Goal: Download file/media

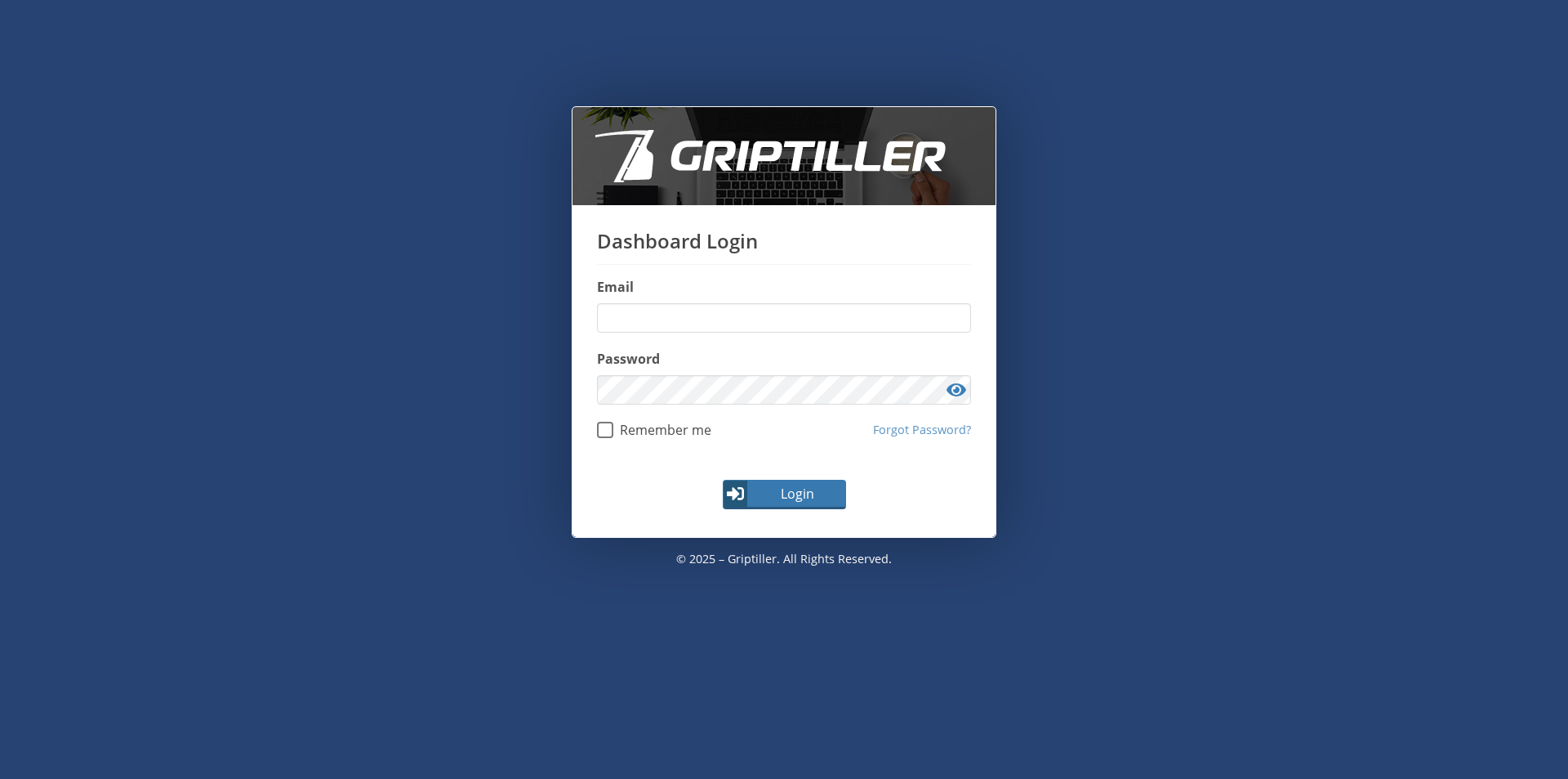
type input "**********"
click at [781, 504] on button "Login" at bounding box center [784, 494] width 124 height 29
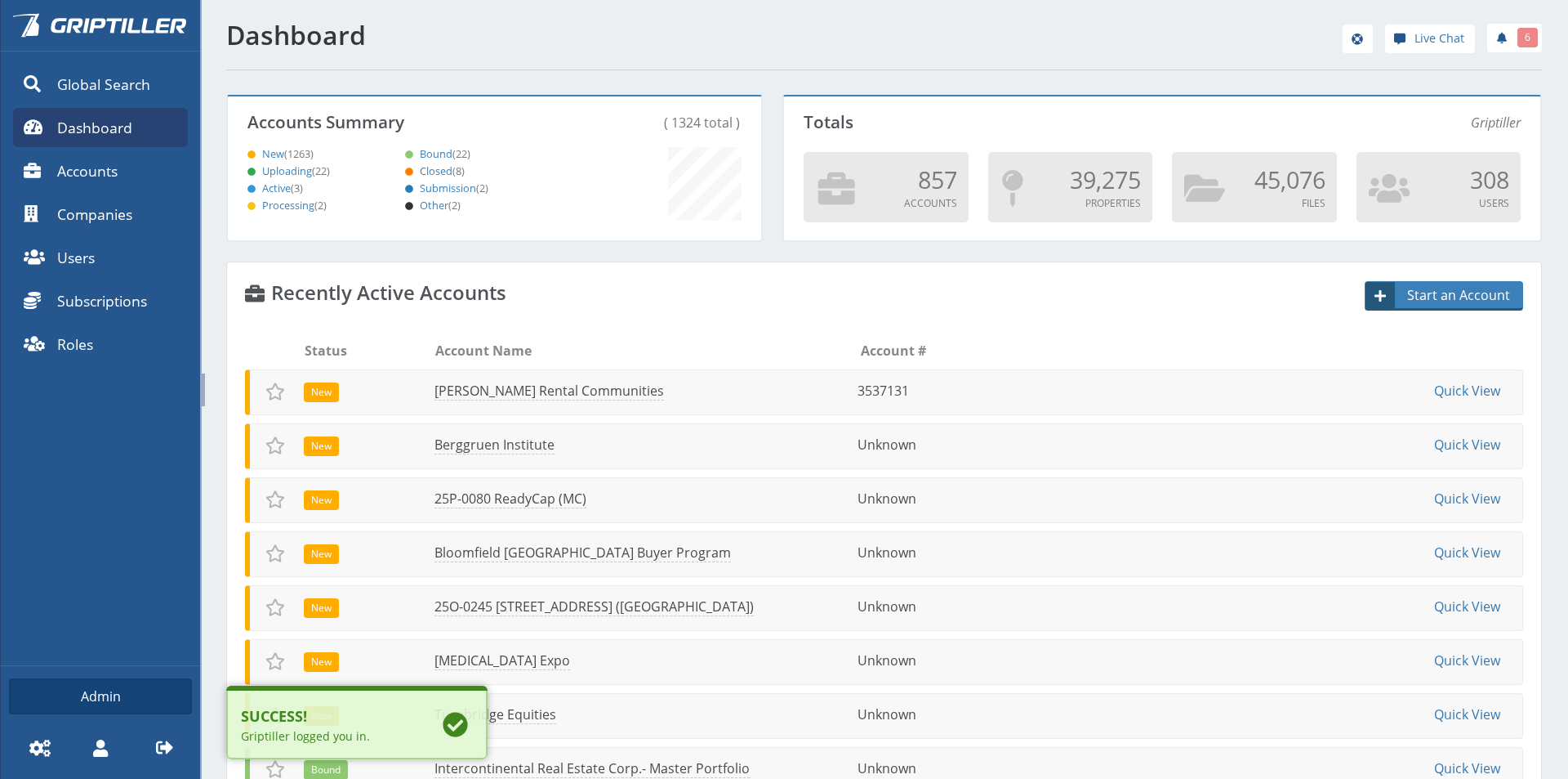
scroll to position [144, 528]
click at [490, 395] on link "[PERSON_NAME] Rental Communities" at bounding box center [546, 391] width 232 height 19
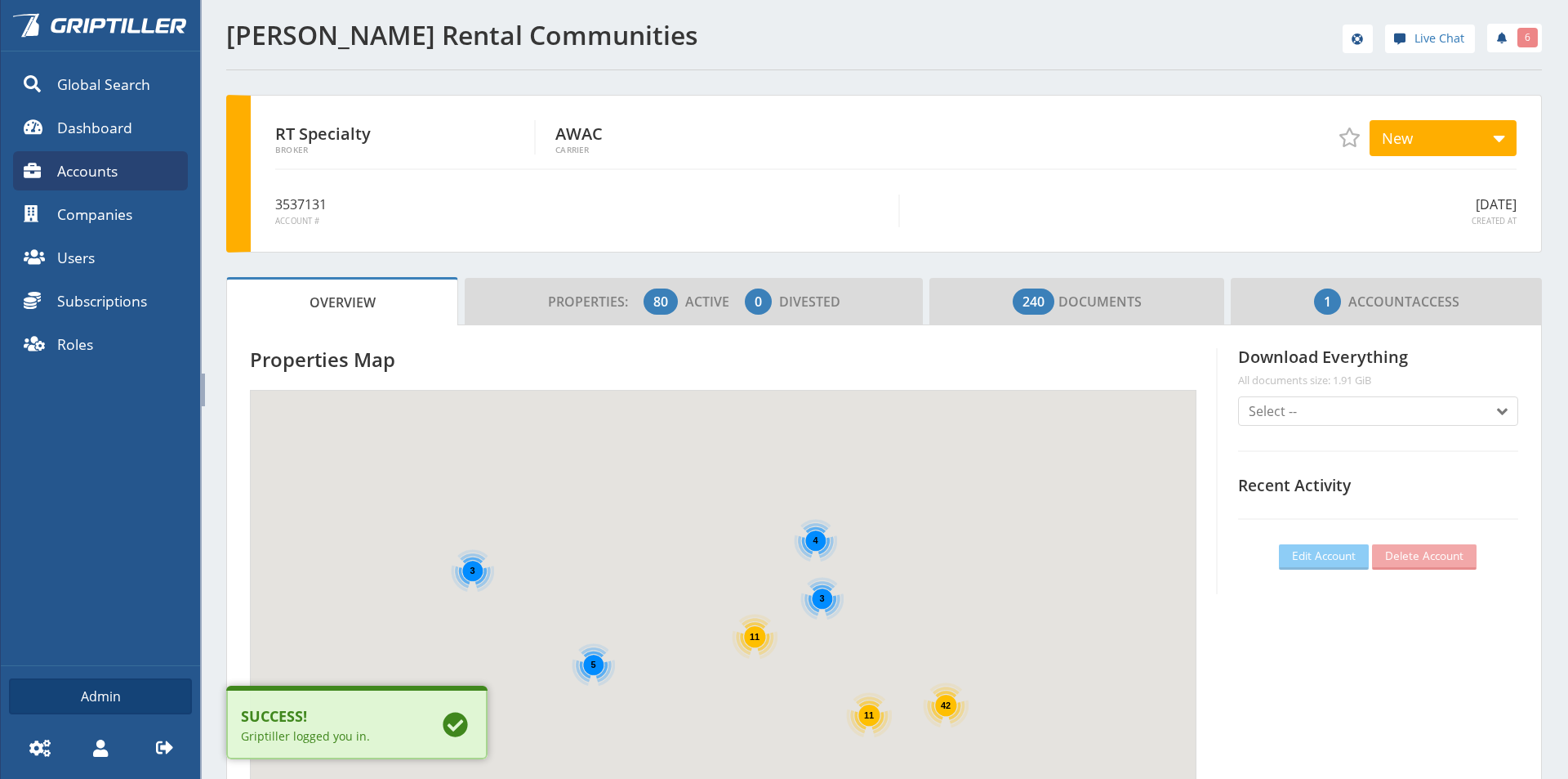
scroll to position [144, 456]
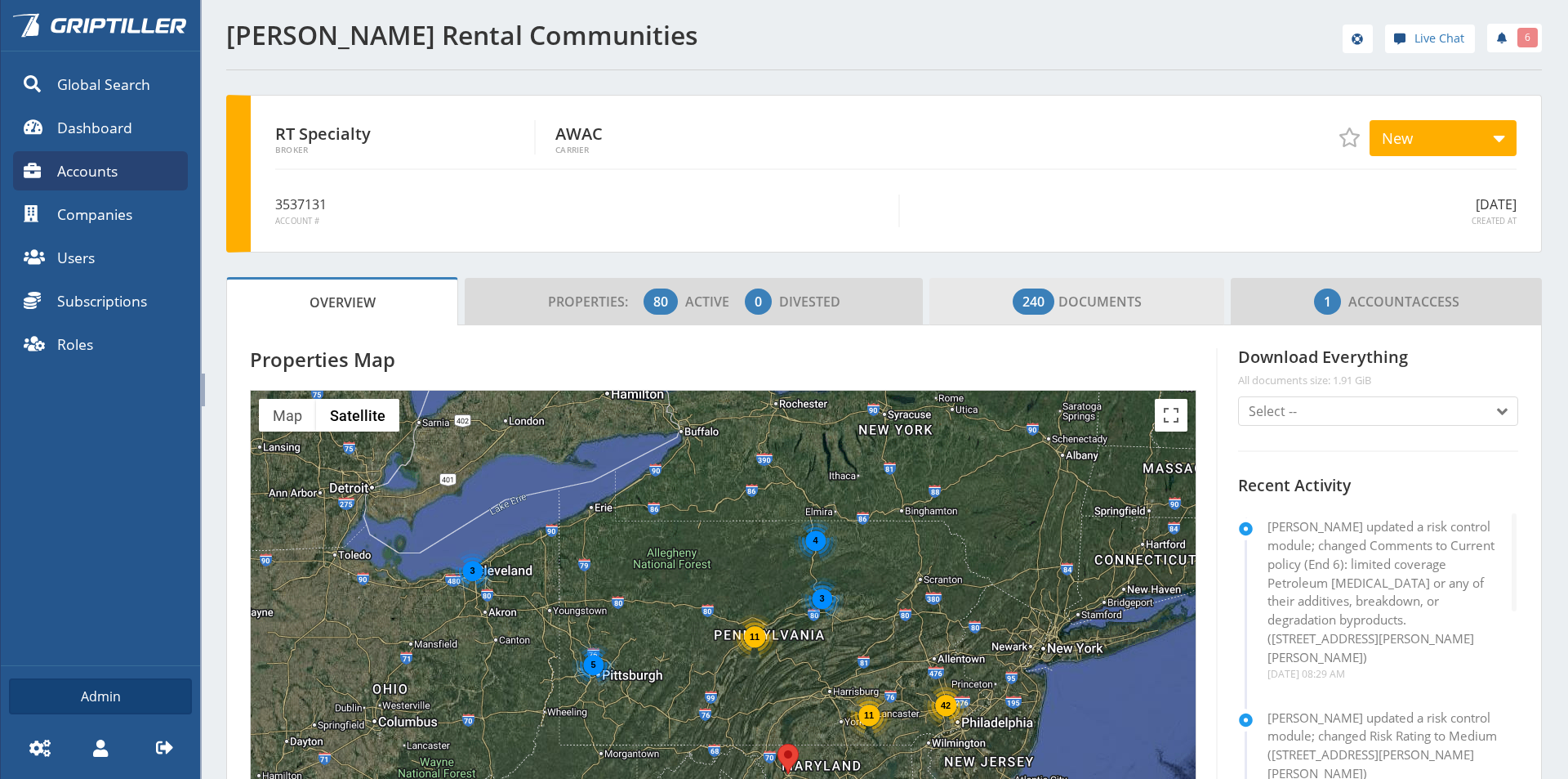
click at [1111, 298] on span "240 Documents" at bounding box center [1078, 301] width 129 height 33
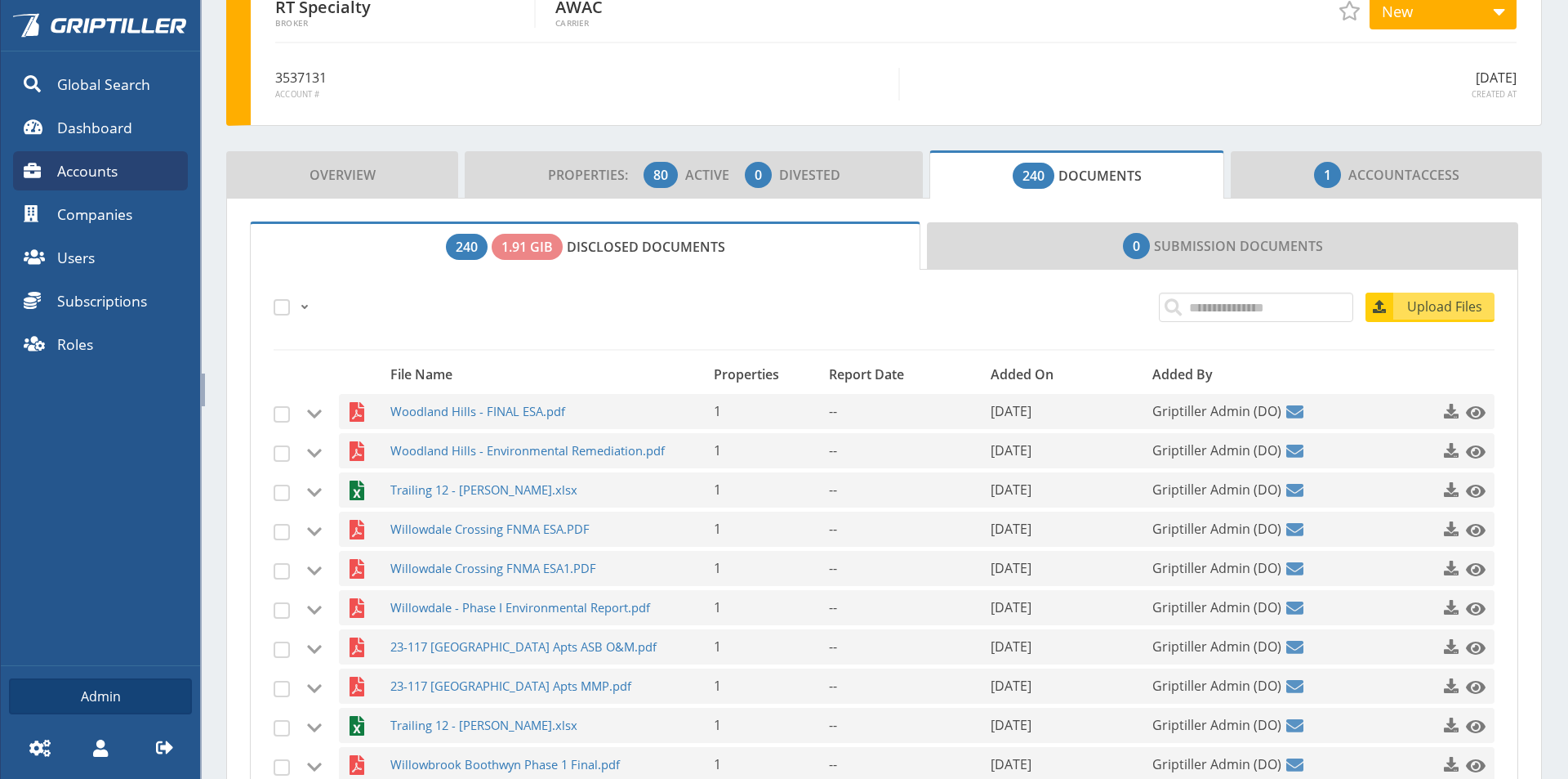
scroll to position [194, 0]
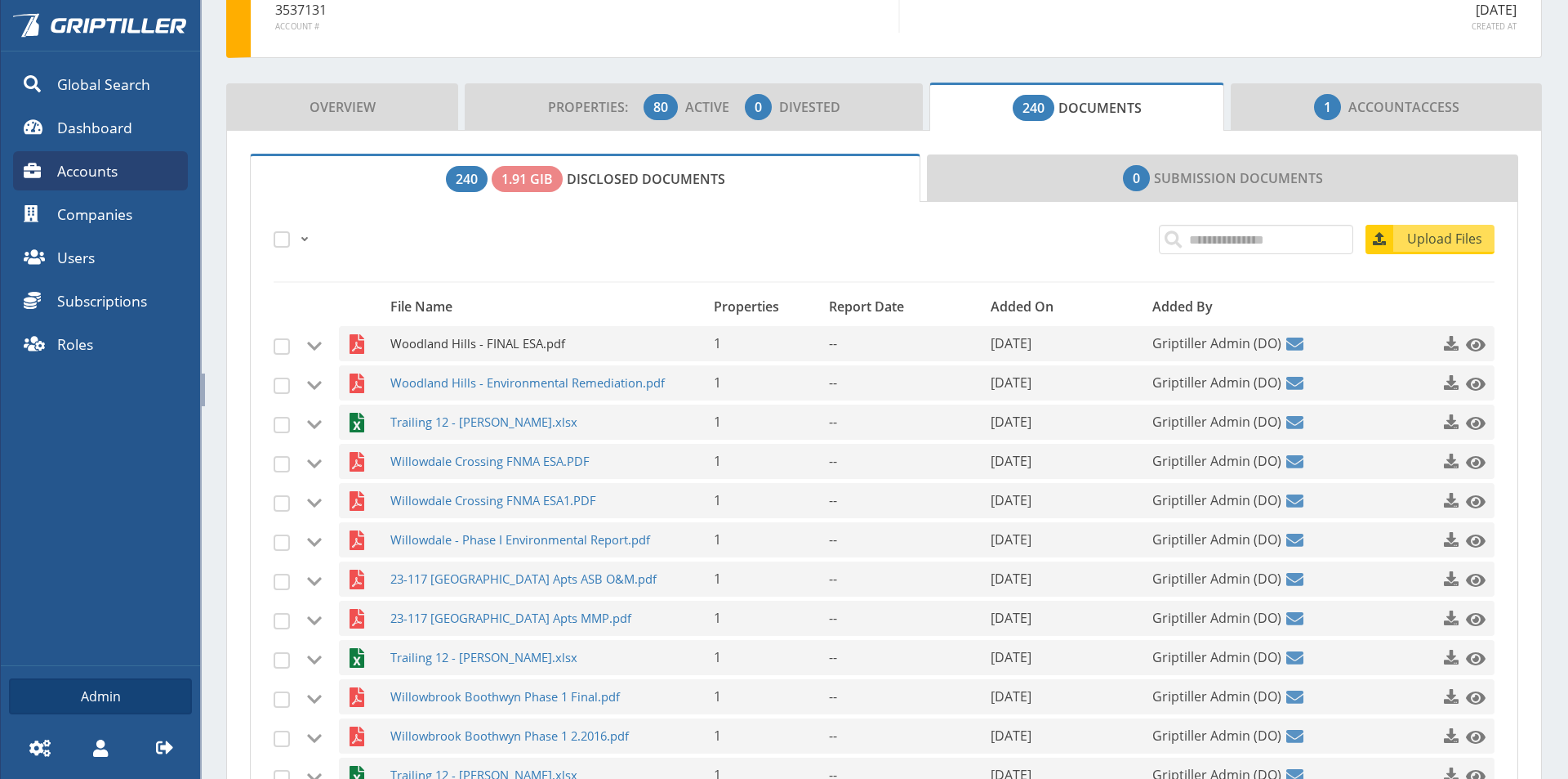
click at [480, 345] on span "Woodland Hills - FINAL ESA.pdf" at bounding box center [530, 343] width 279 height 35
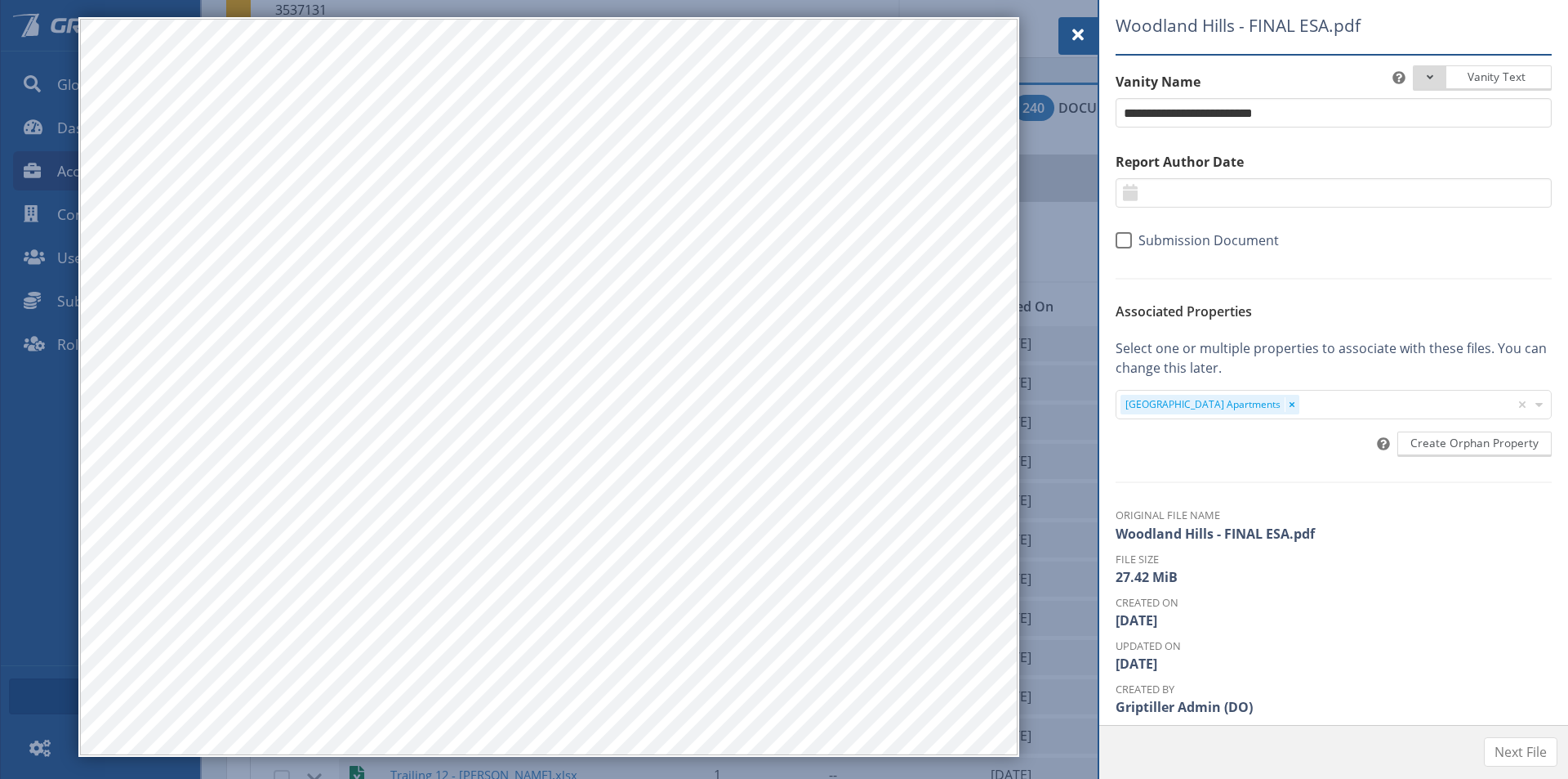
click at [1076, 30] on span at bounding box center [1078, 35] width 20 height 20
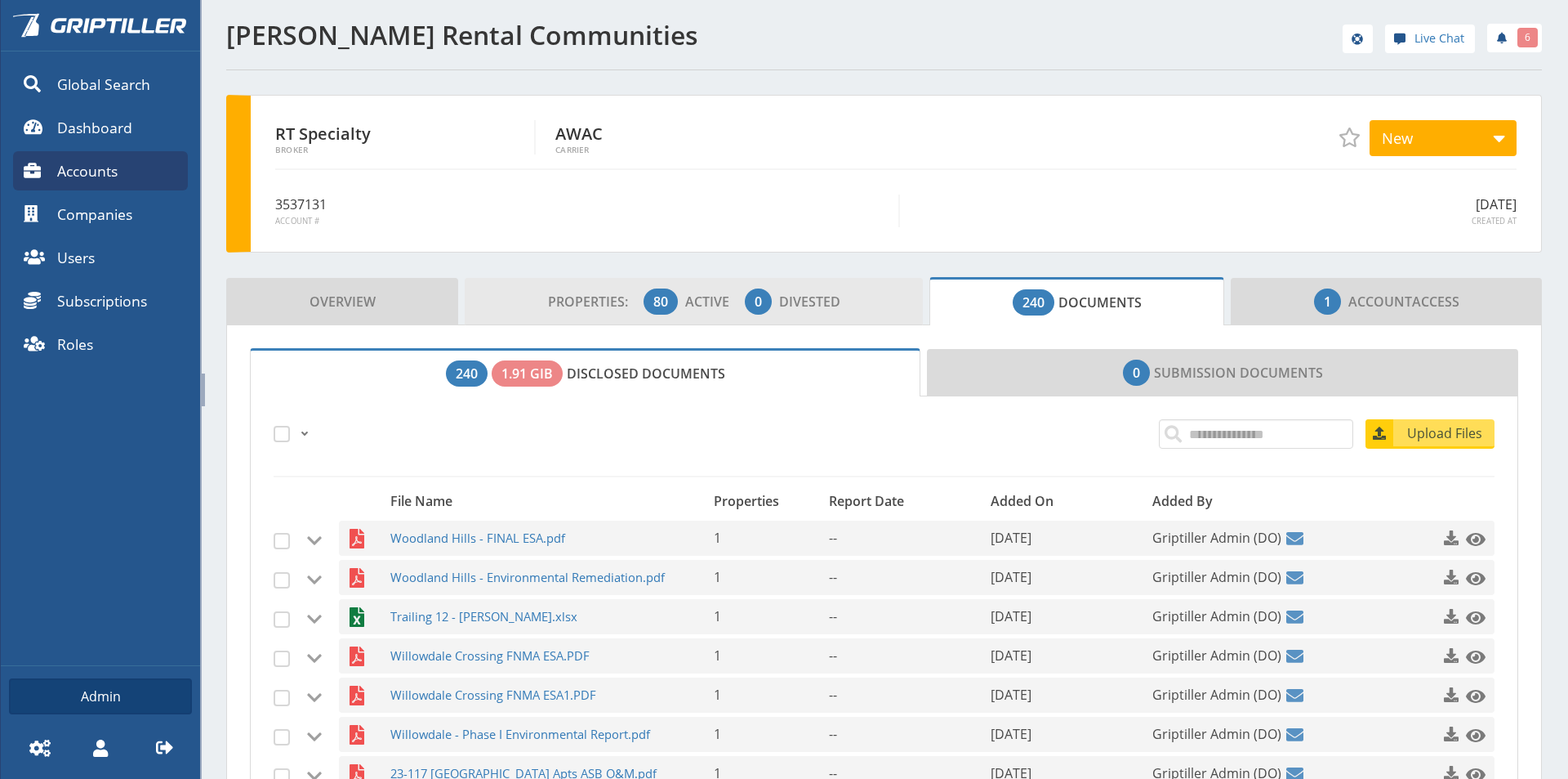
click at [834, 304] on link "Properties: 80 Active 0 Divested" at bounding box center [694, 301] width 459 height 48
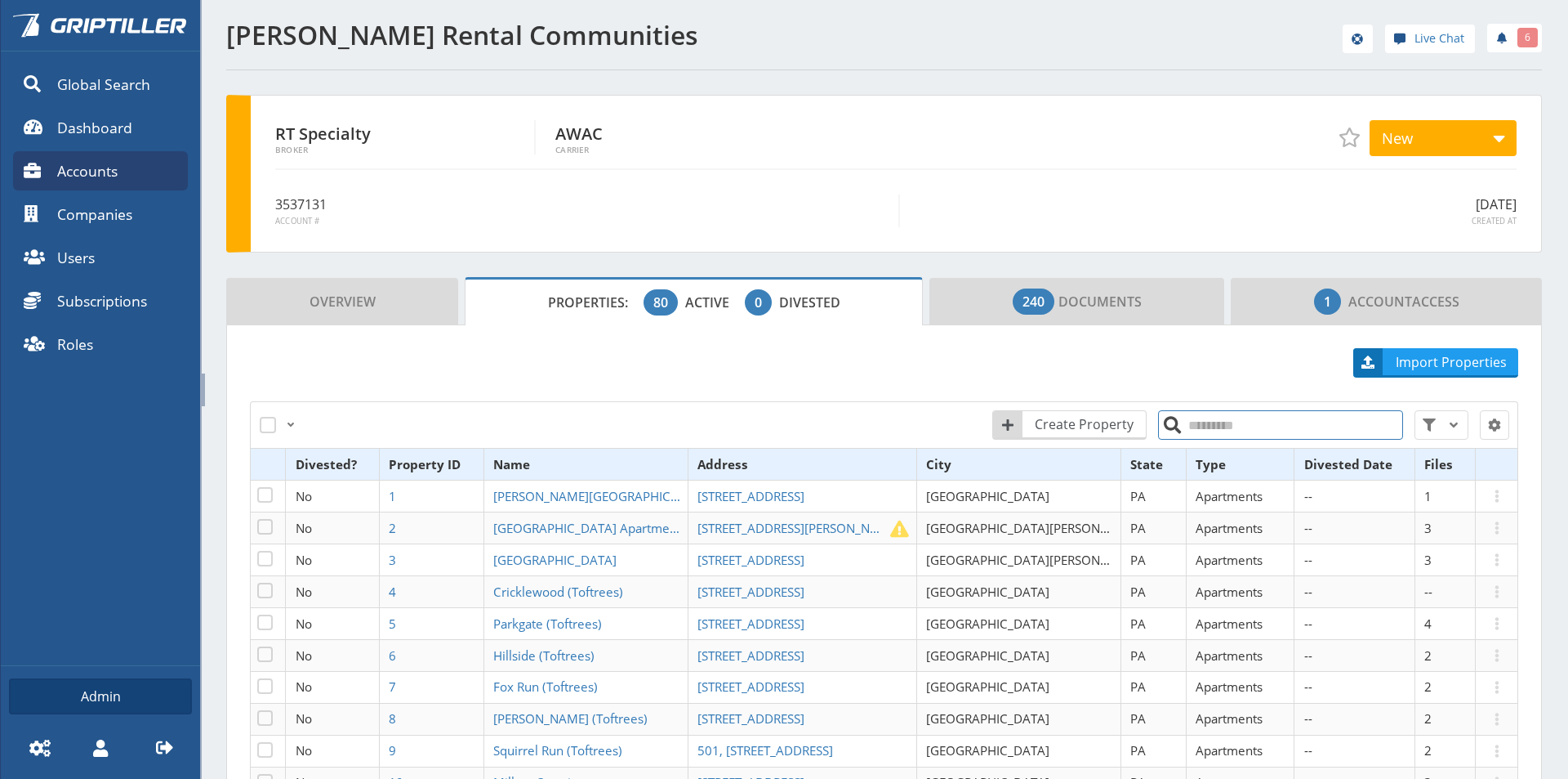
click at [1209, 430] on input "search" at bounding box center [1280, 425] width 245 height 29
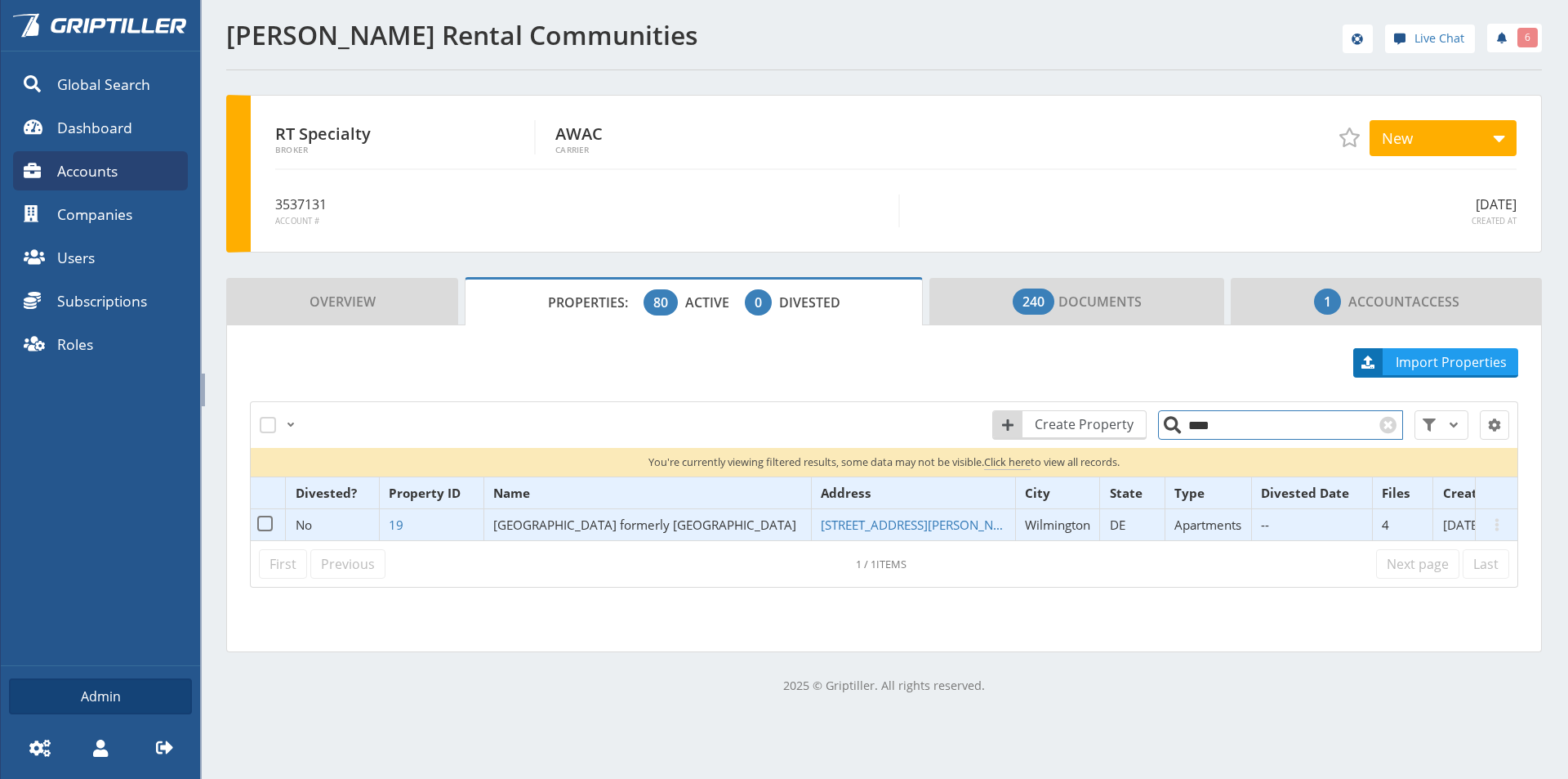
type input "****"
click at [571, 529] on span "[GEOGRAPHIC_DATA] formerly [GEOGRAPHIC_DATA]" at bounding box center [644, 524] width 303 height 16
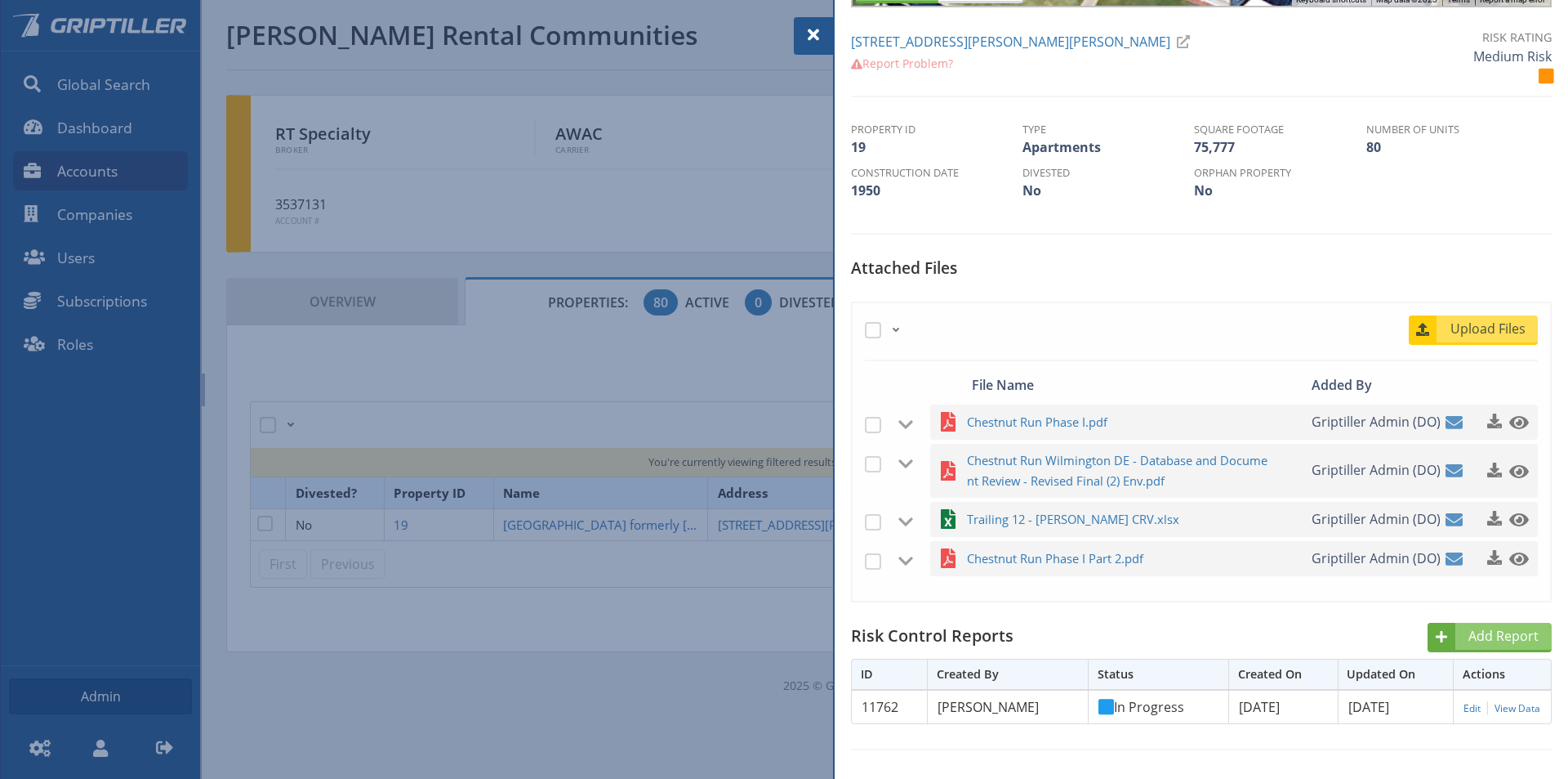
scroll to position [409, 0]
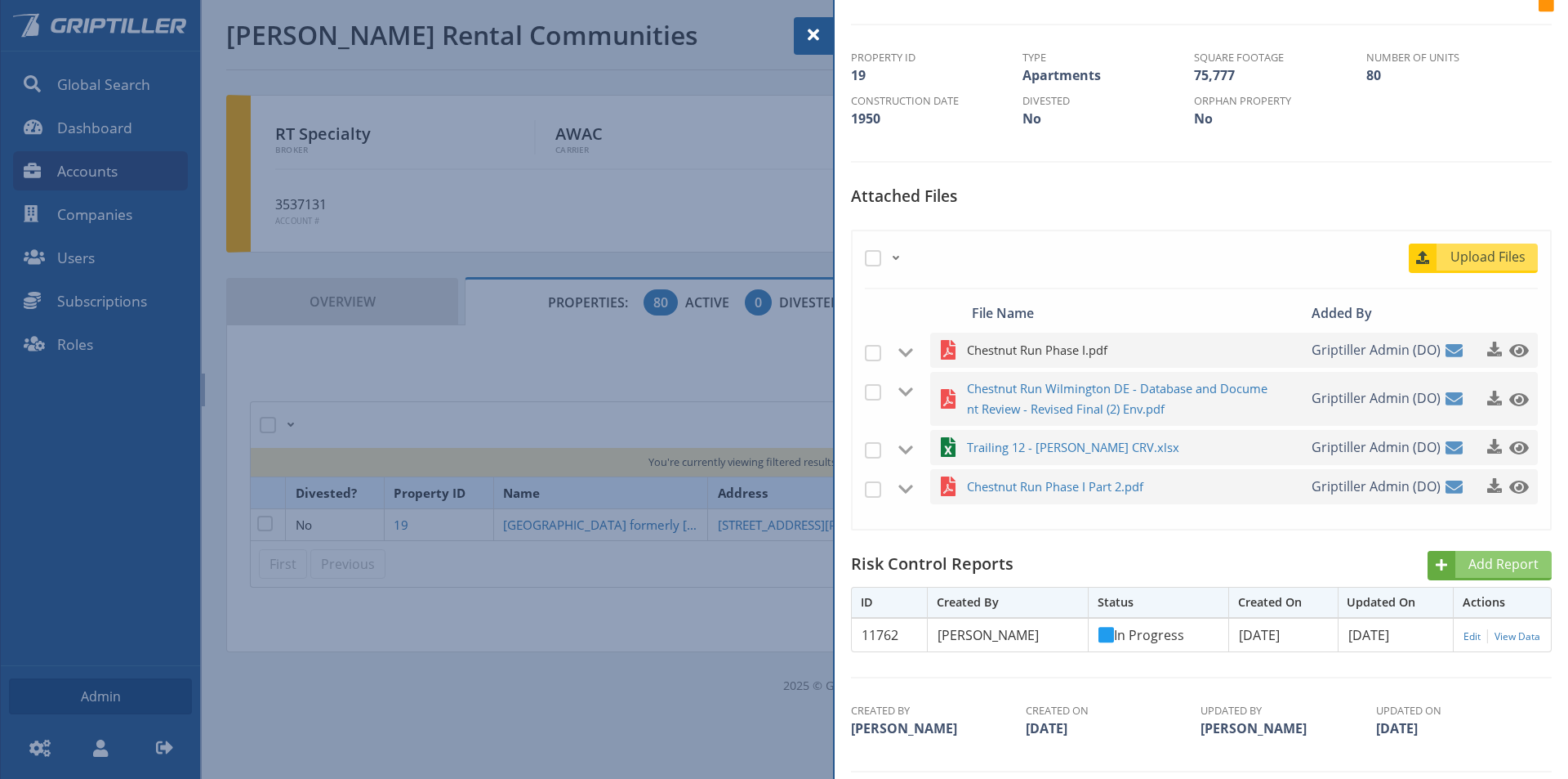
click at [1024, 349] on span "Chestnut Run Phase I.pdf" at bounding box center [1118, 350] width 303 height 20
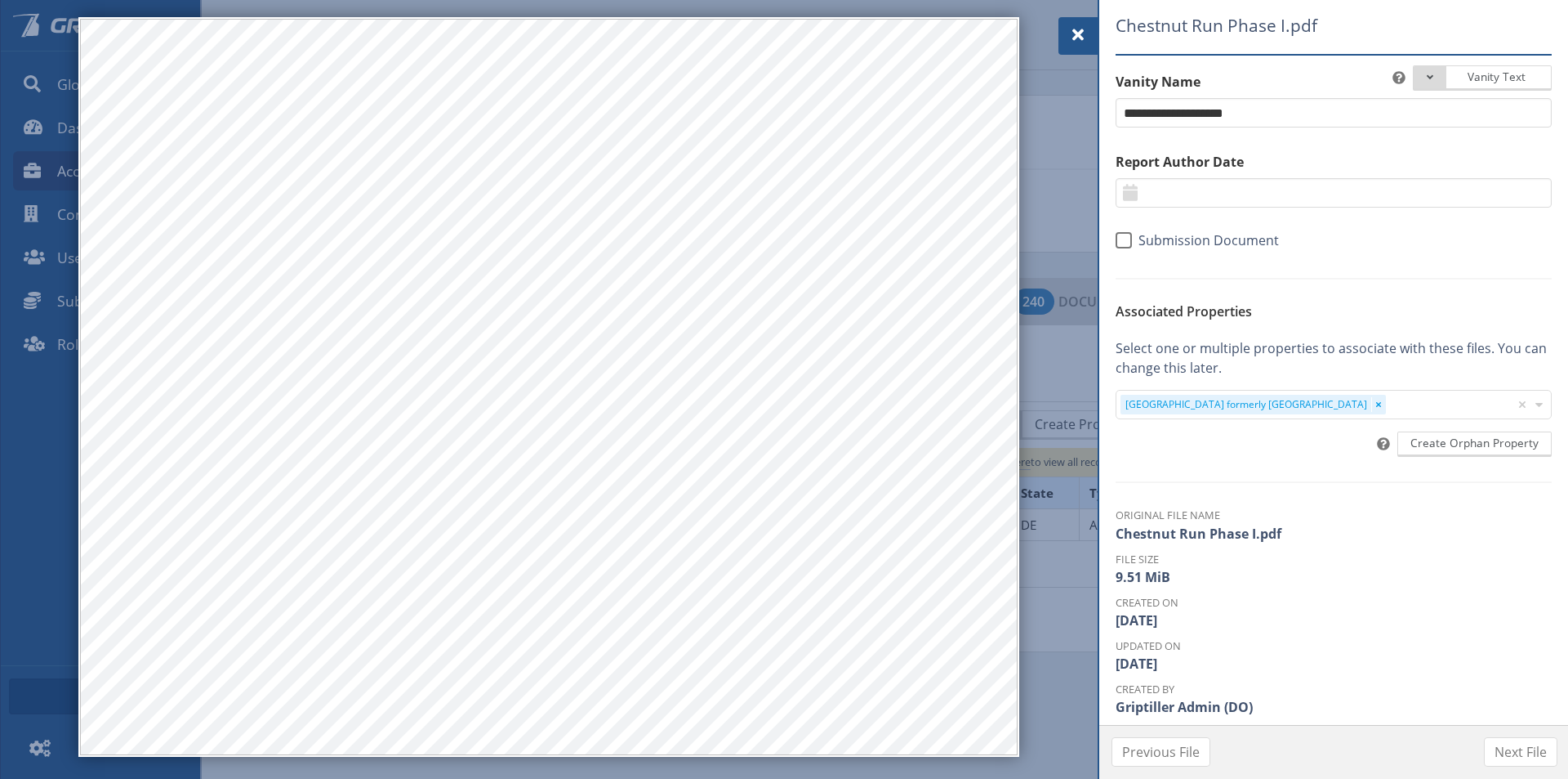
click at [1073, 34] on span at bounding box center [1078, 35] width 20 height 20
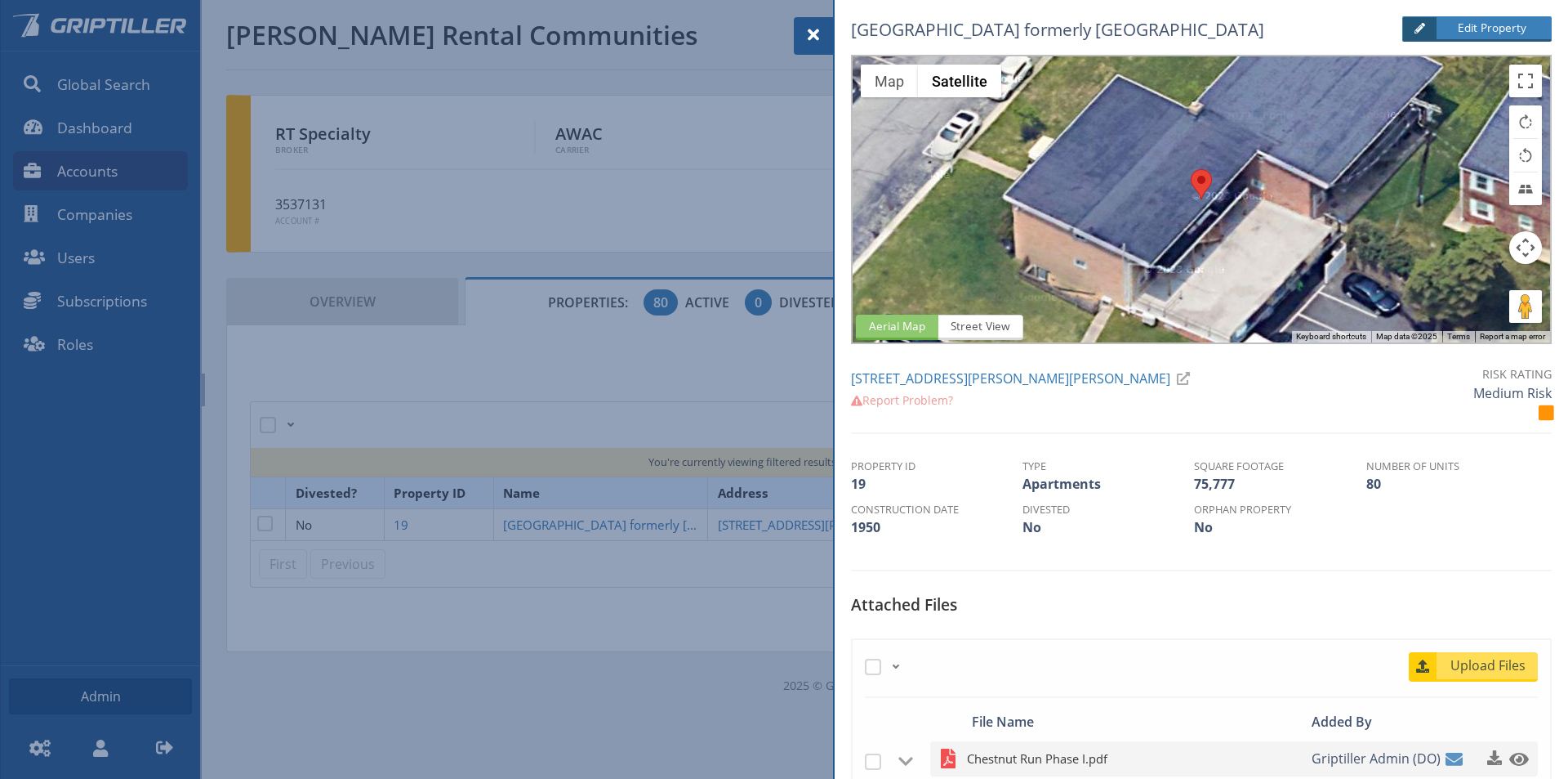
click at [1029, 762] on span "Chestnut Run Phase I.pdf" at bounding box center [1118, 759] width 303 height 20
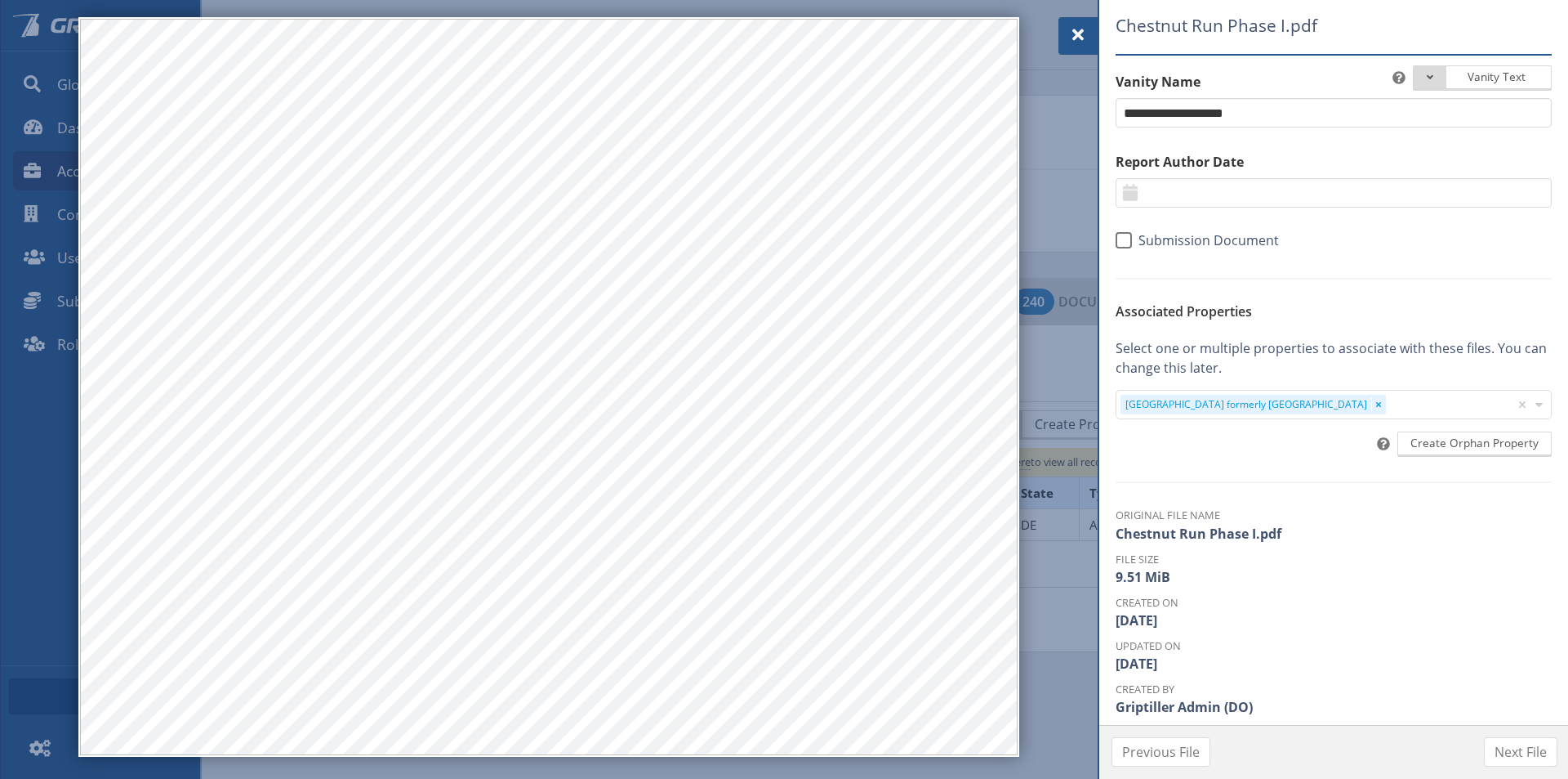
click at [1066, 39] on div at bounding box center [1078, 36] width 39 height 38
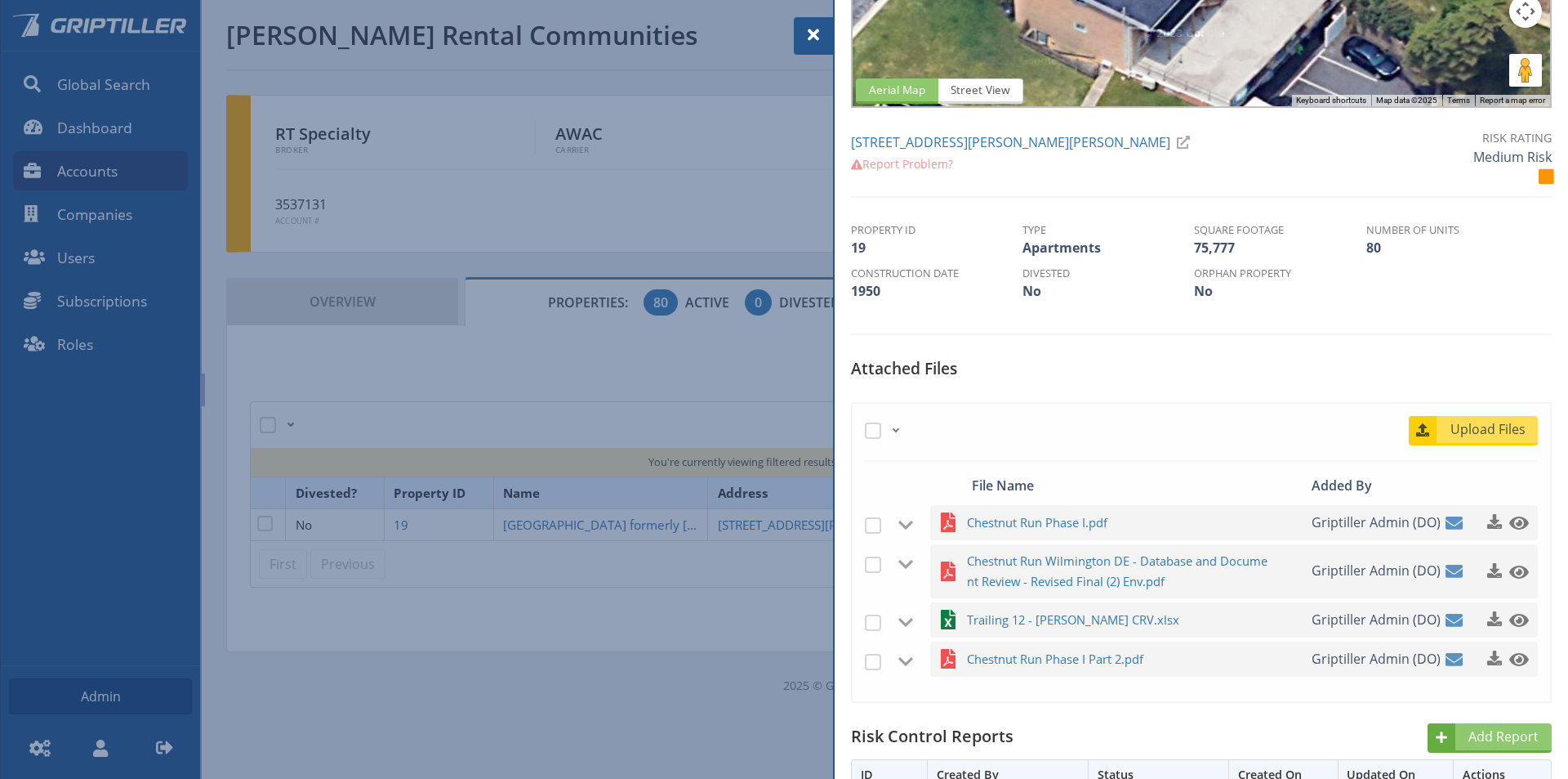
scroll to position [245, 0]
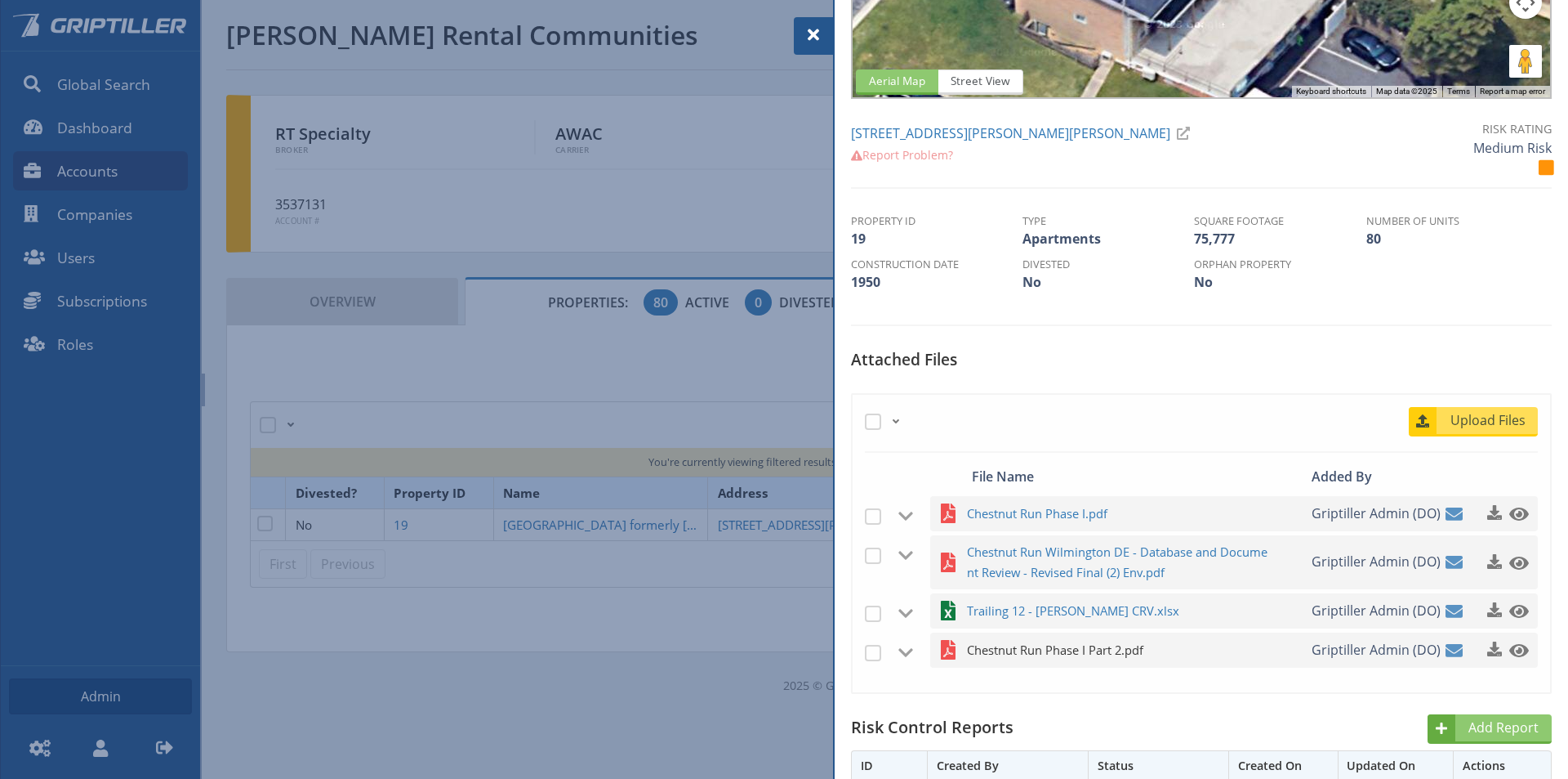
click at [1021, 648] on span "Chestnut Run Phase I Part 2.pdf" at bounding box center [1118, 650] width 303 height 20
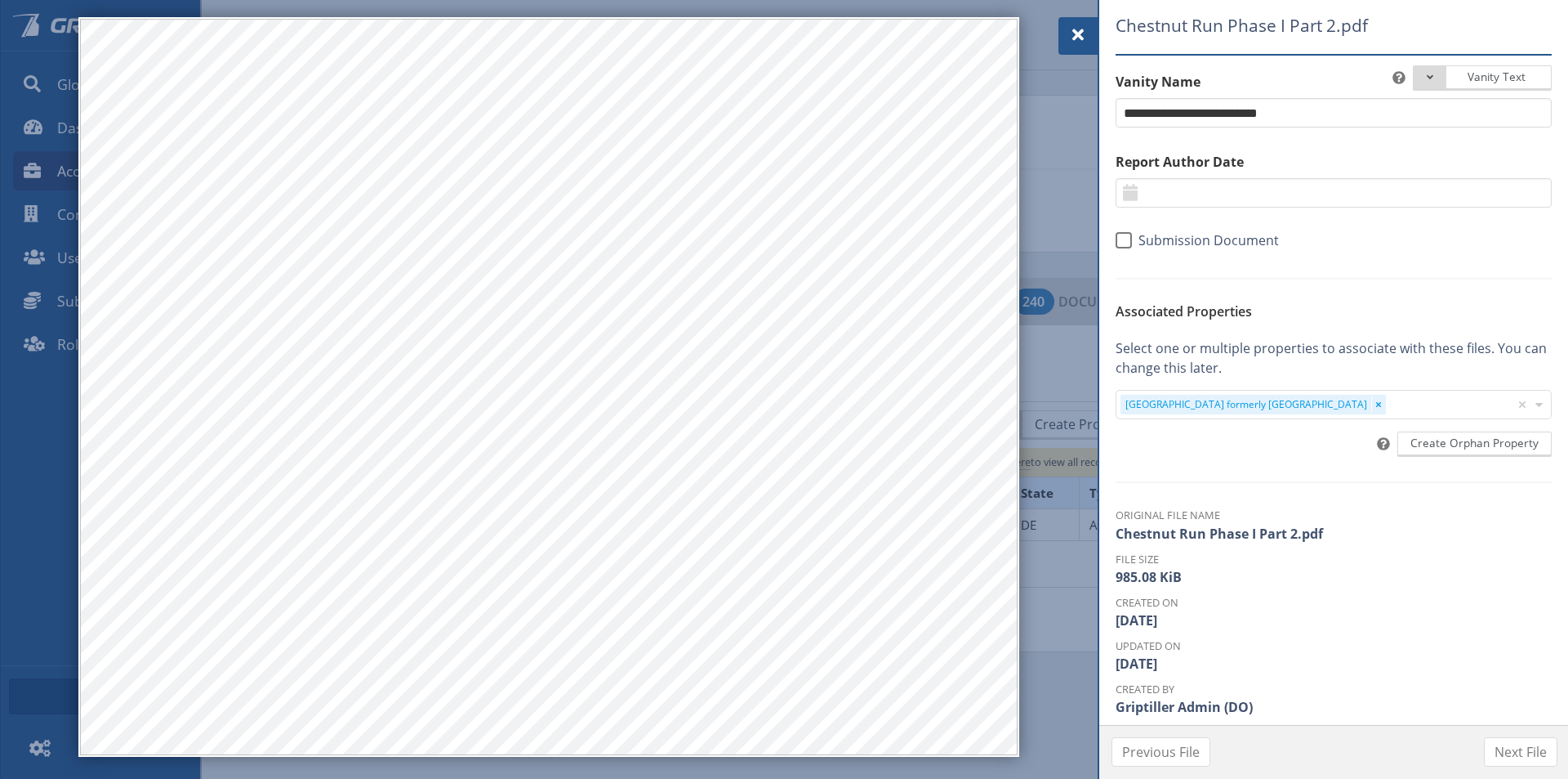
click at [1084, 39] on span at bounding box center [1078, 35] width 20 height 20
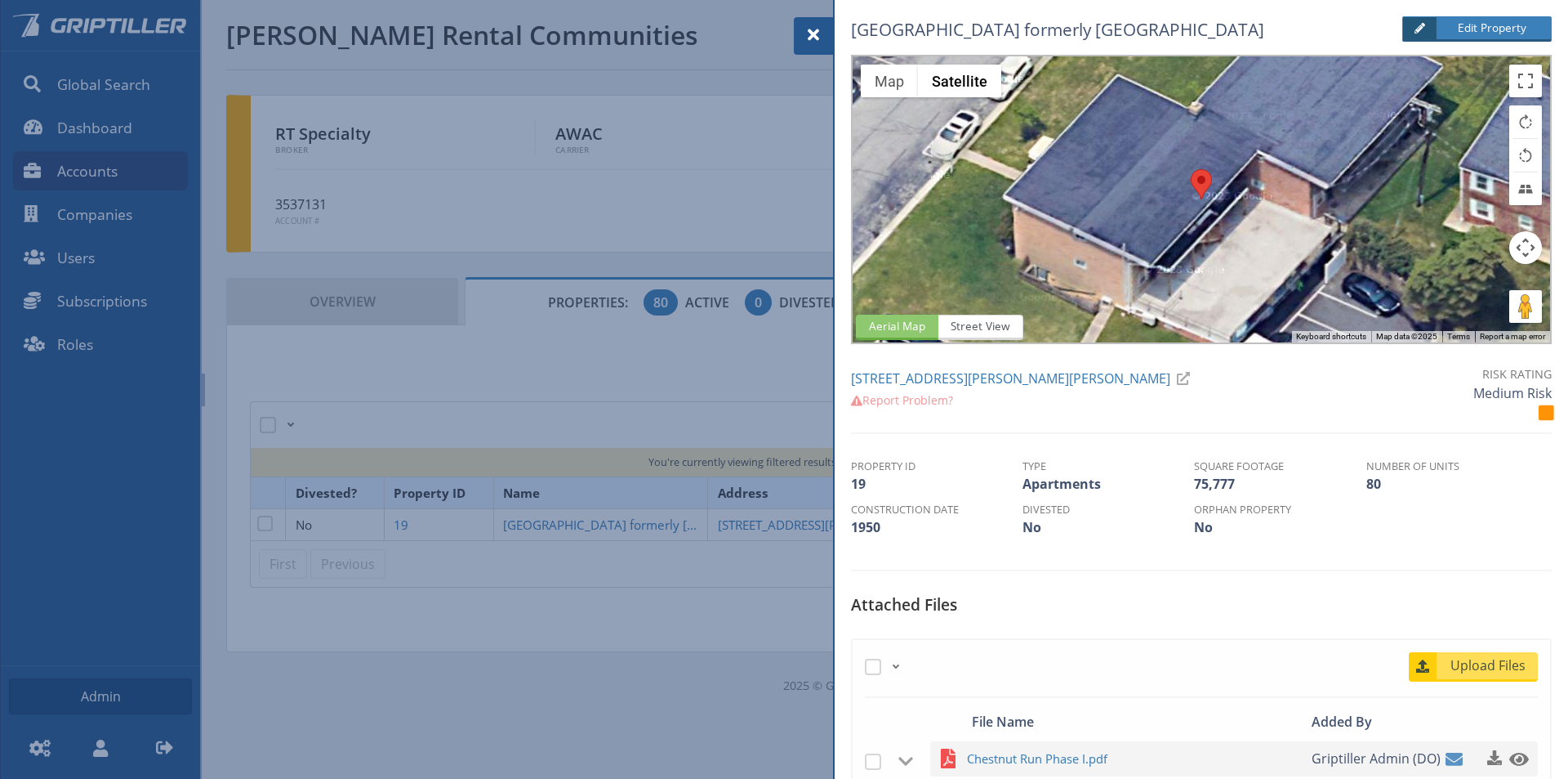
click at [816, 34] on span at bounding box center [813, 35] width 20 height 20
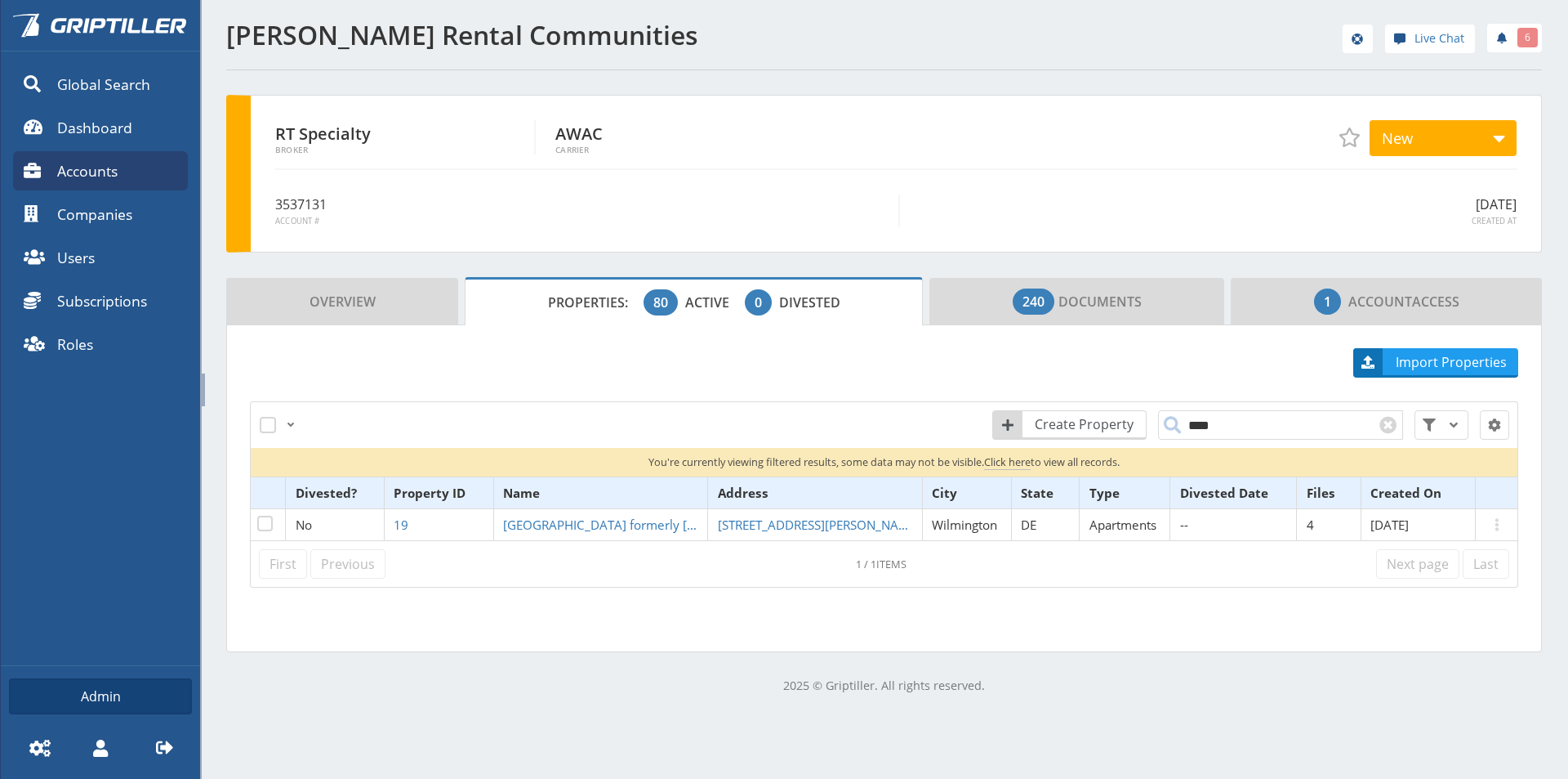
click at [1005, 465] on span "Click here" at bounding box center [1007, 462] width 47 height 16
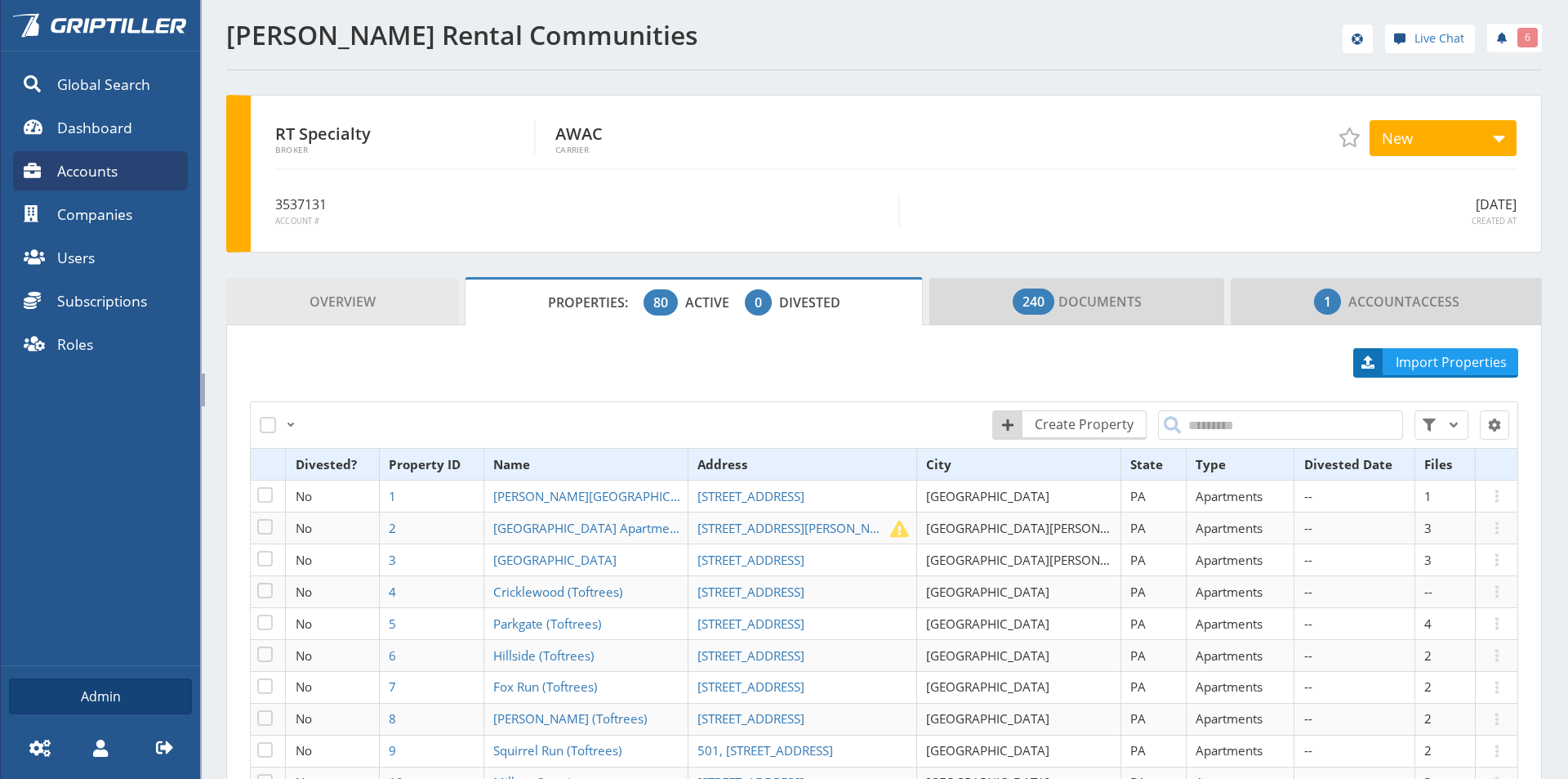
click at [305, 304] on link "Overview" at bounding box center [341, 301] width 232 height 48
